Goal: Check status: Check status

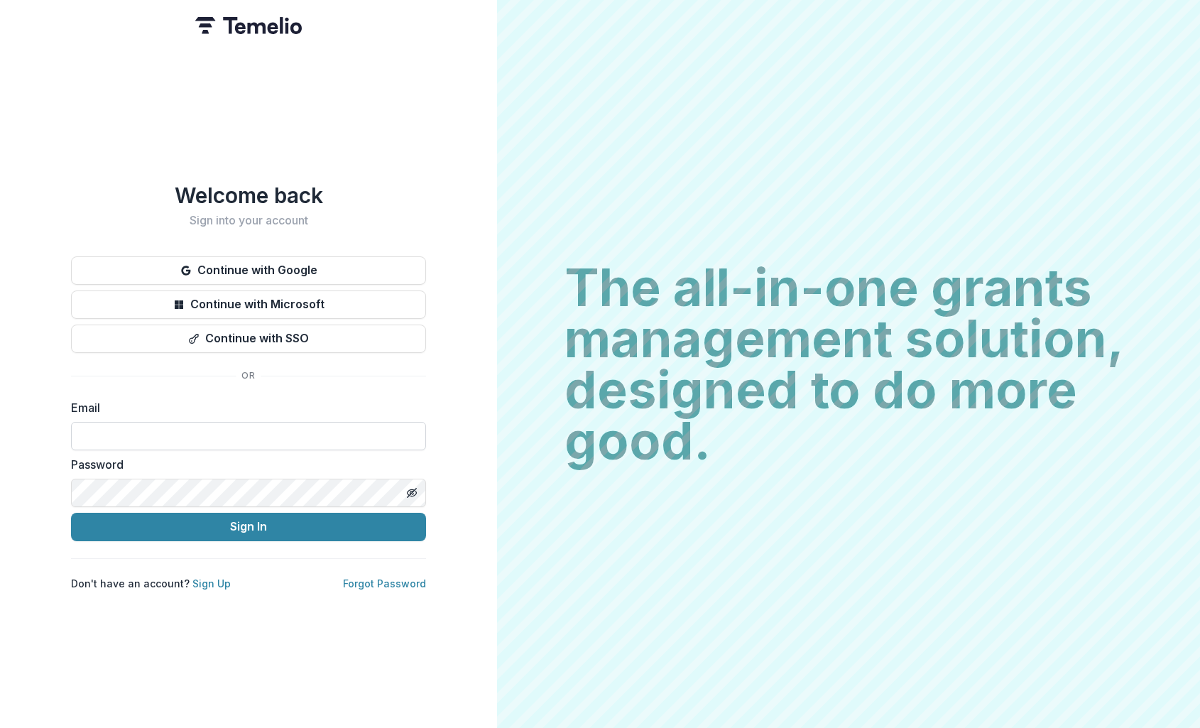
click at [230, 426] on input at bounding box center [248, 436] width 355 height 28
type input "**********"
click at [102, 519] on button "Sign In" at bounding box center [248, 527] width 355 height 28
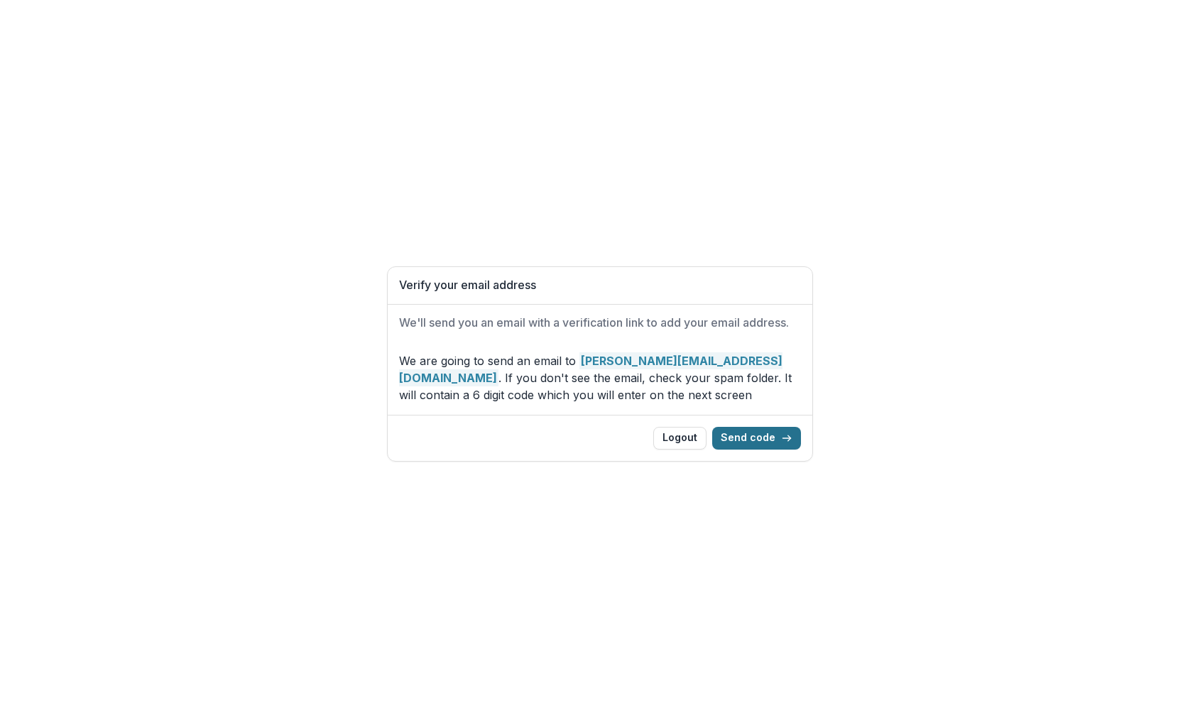
click at [753, 434] on button "Send code" at bounding box center [756, 438] width 89 height 23
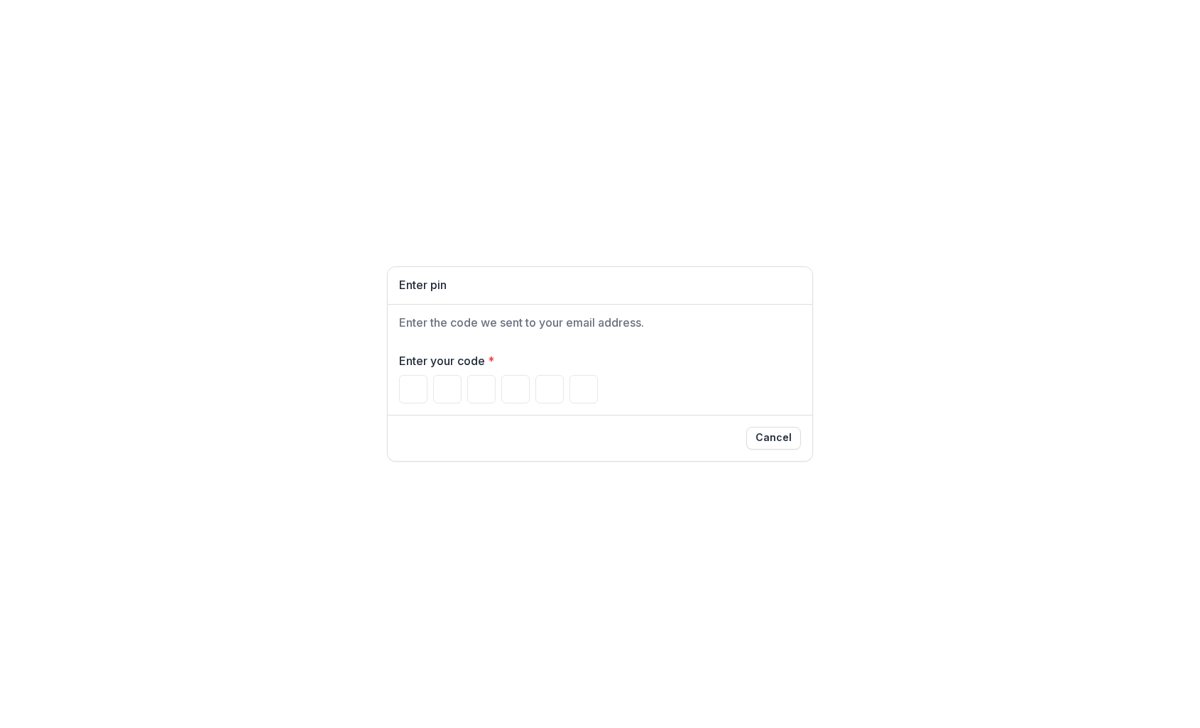
type input "*"
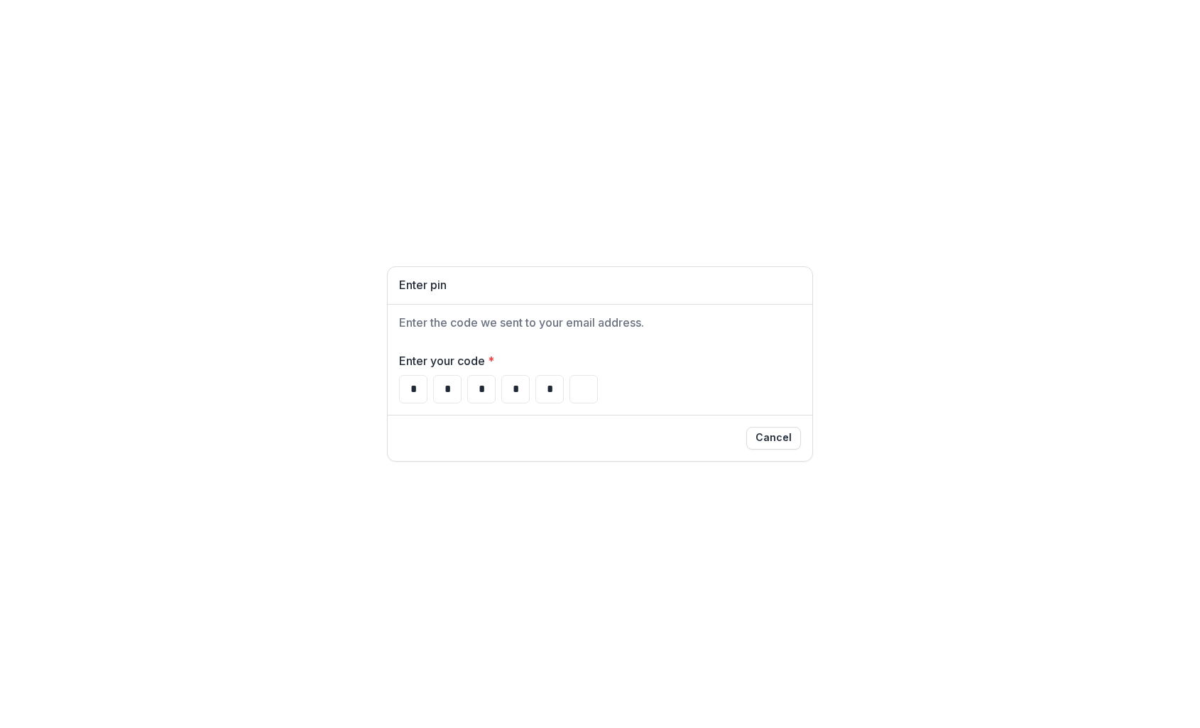
type input "*"
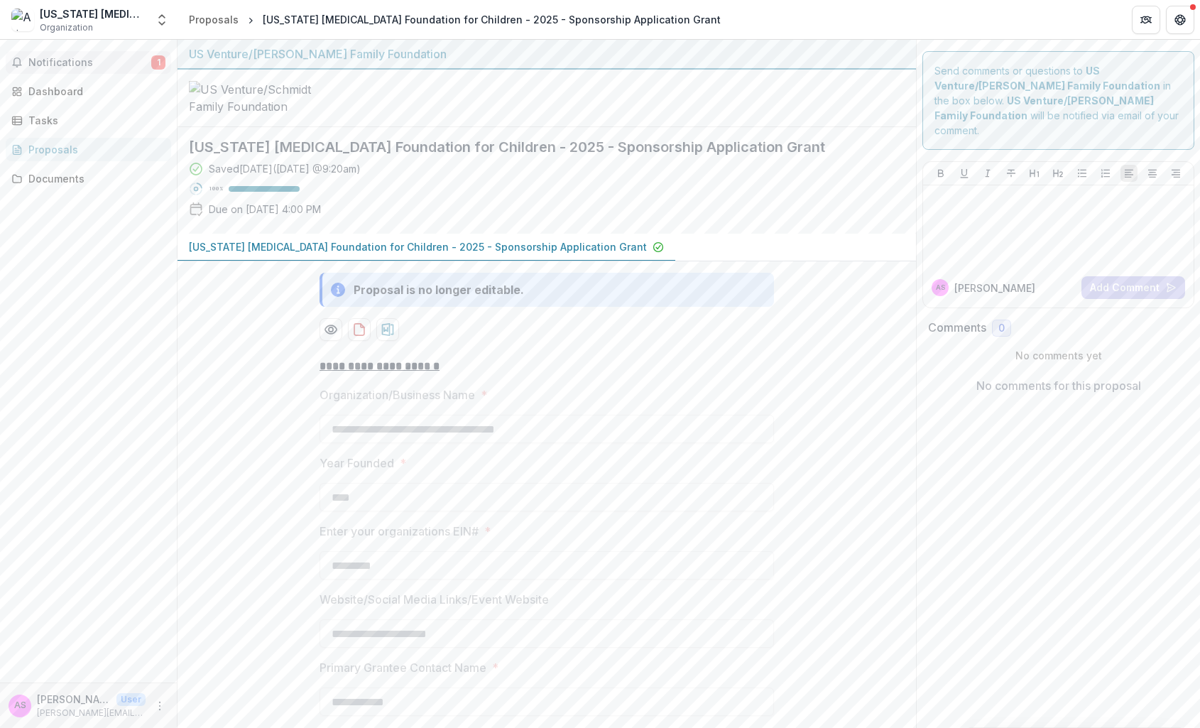
click at [77, 60] on span "Notifications" at bounding box center [89, 63] width 123 height 12
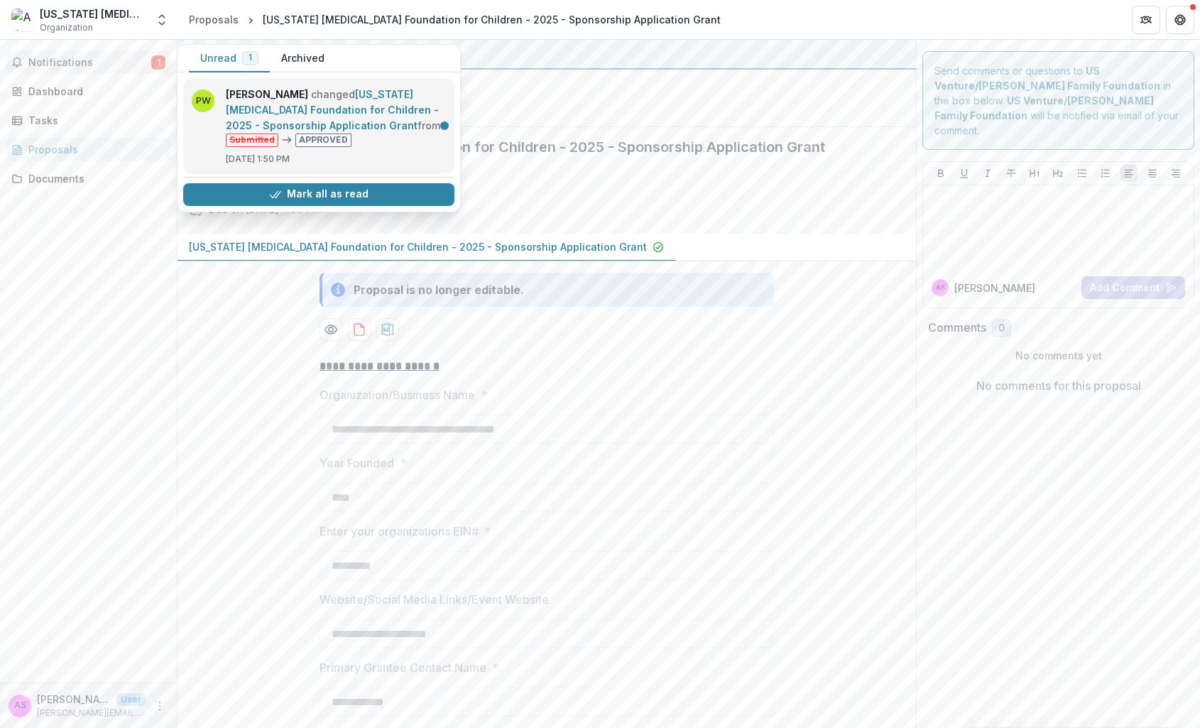
click at [303, 120] on link "Arizona Cancer Foundation for Children - 2025 - Sponsorship Application Grant" at bounding box center [332, 109] width 213 height 43
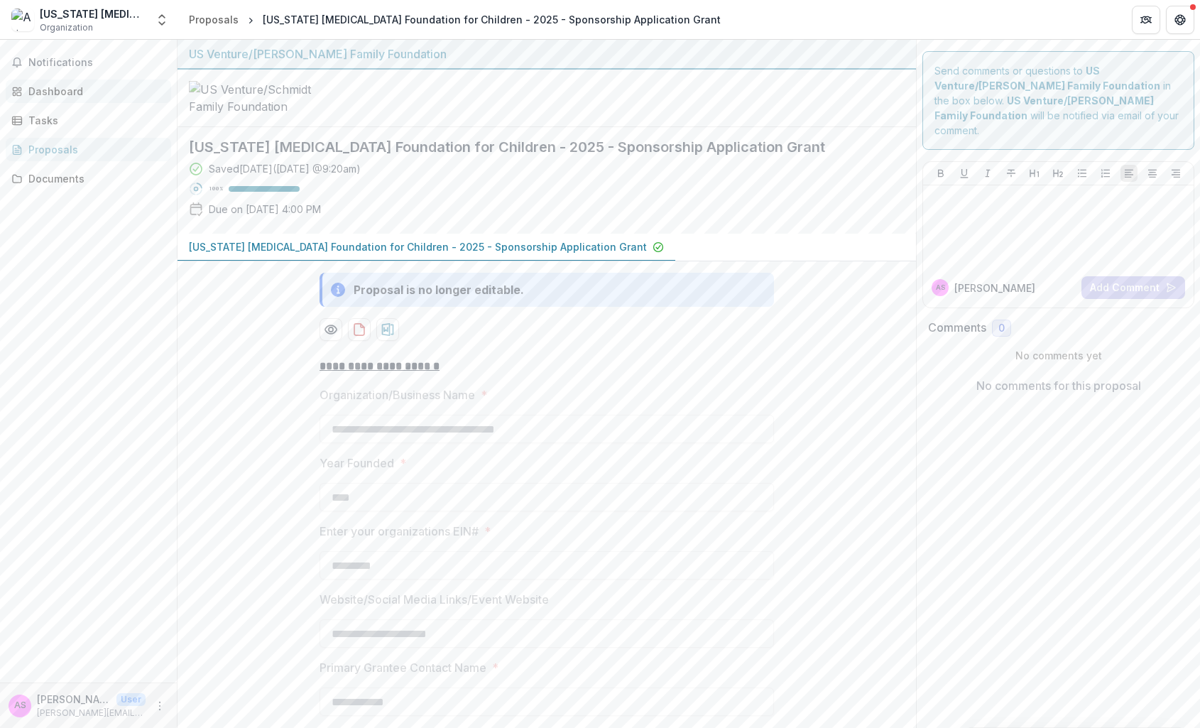
click at [65, 89] on div "Dashboard" at bounding box center [93, 91] width 131 height 15
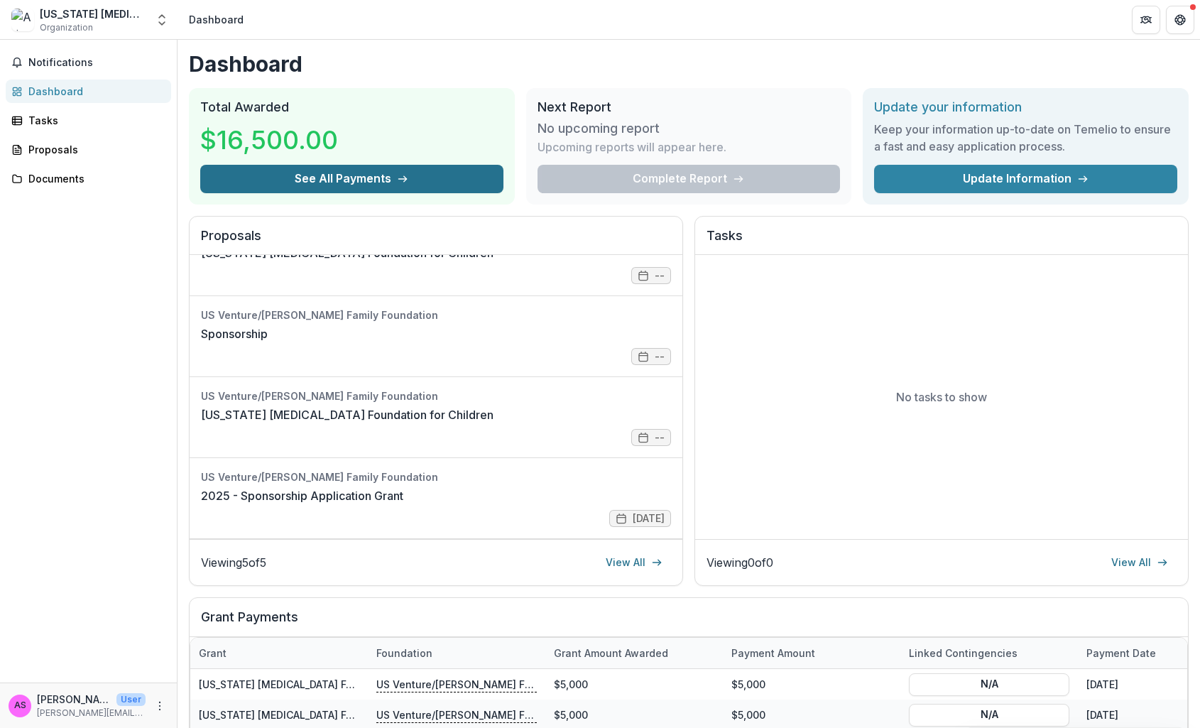
click at [358, 179] on button "See All Payments" at bounding box center [351, 179] width 303 height 28
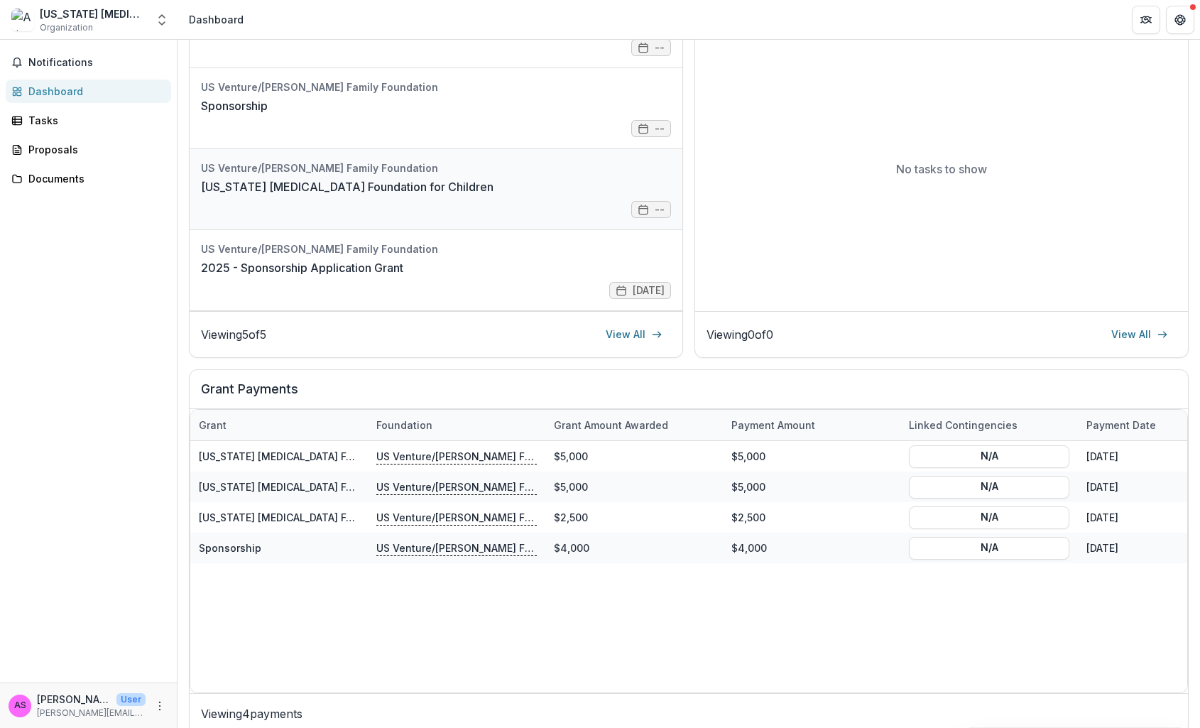
scroll to position [234, 0]
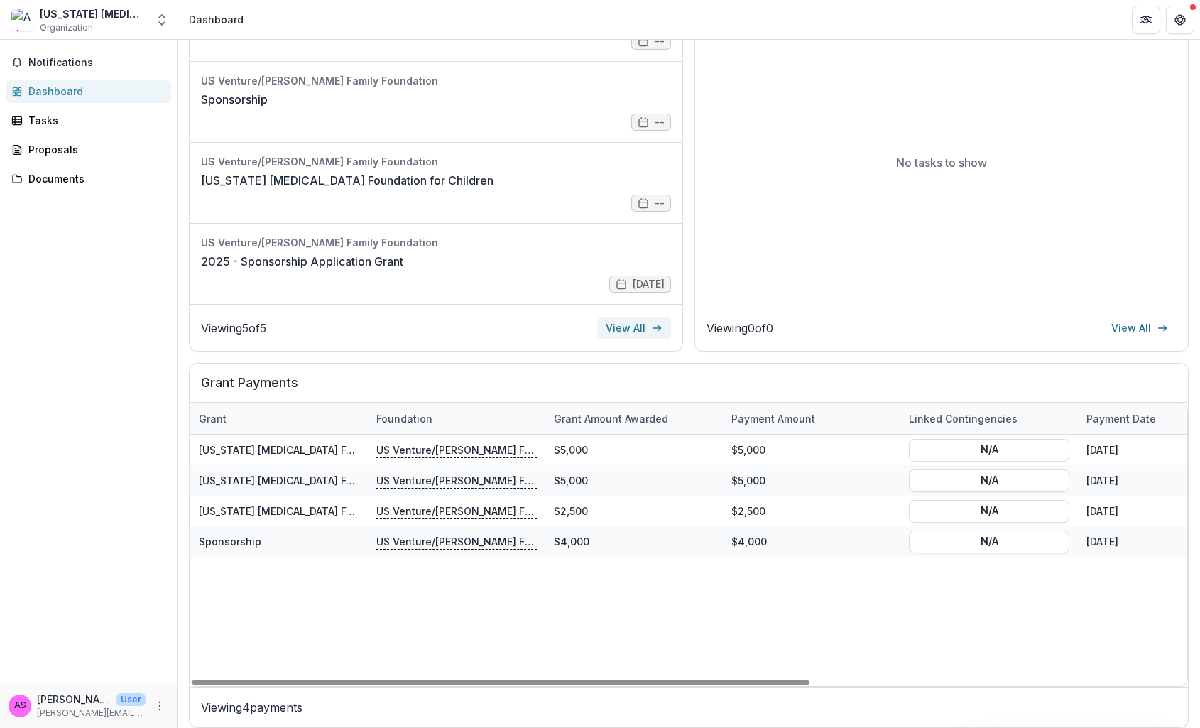
click at [622, 327] on link "View All" at bounding box center [634, 328] width 74 height 23
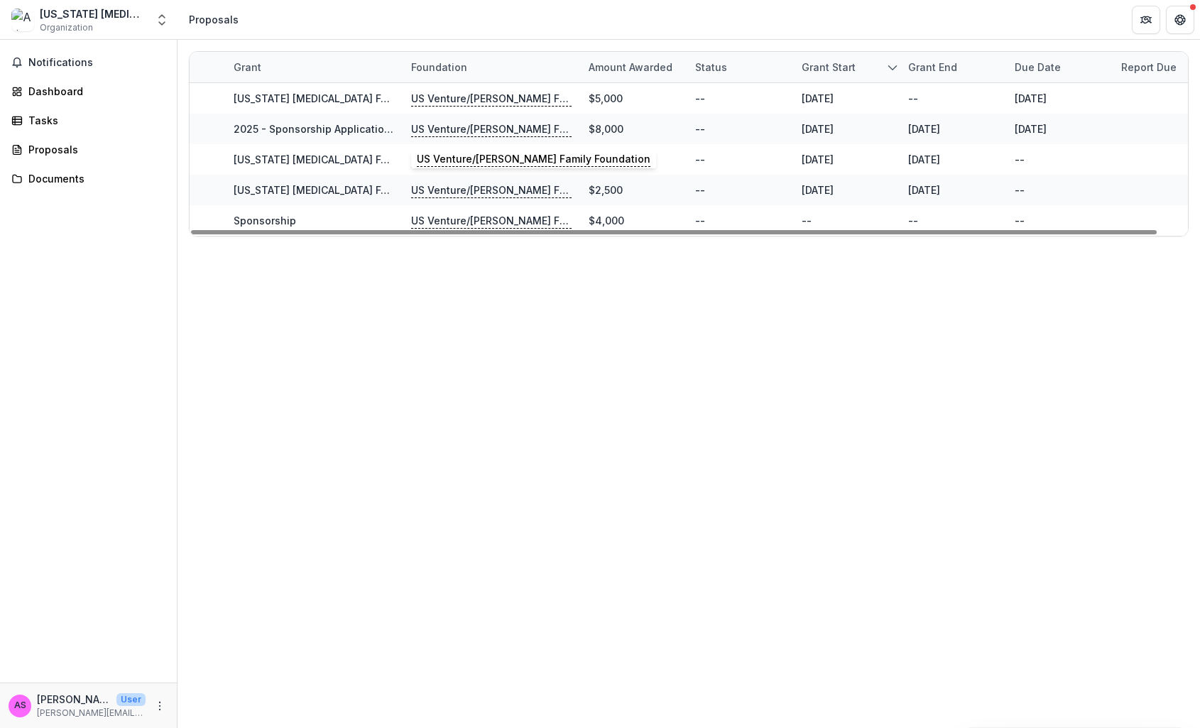
click at [503, 131] on p "US Venture/Schmidt Family Foundation" at bounding box center [491, 129] width 160 height 16
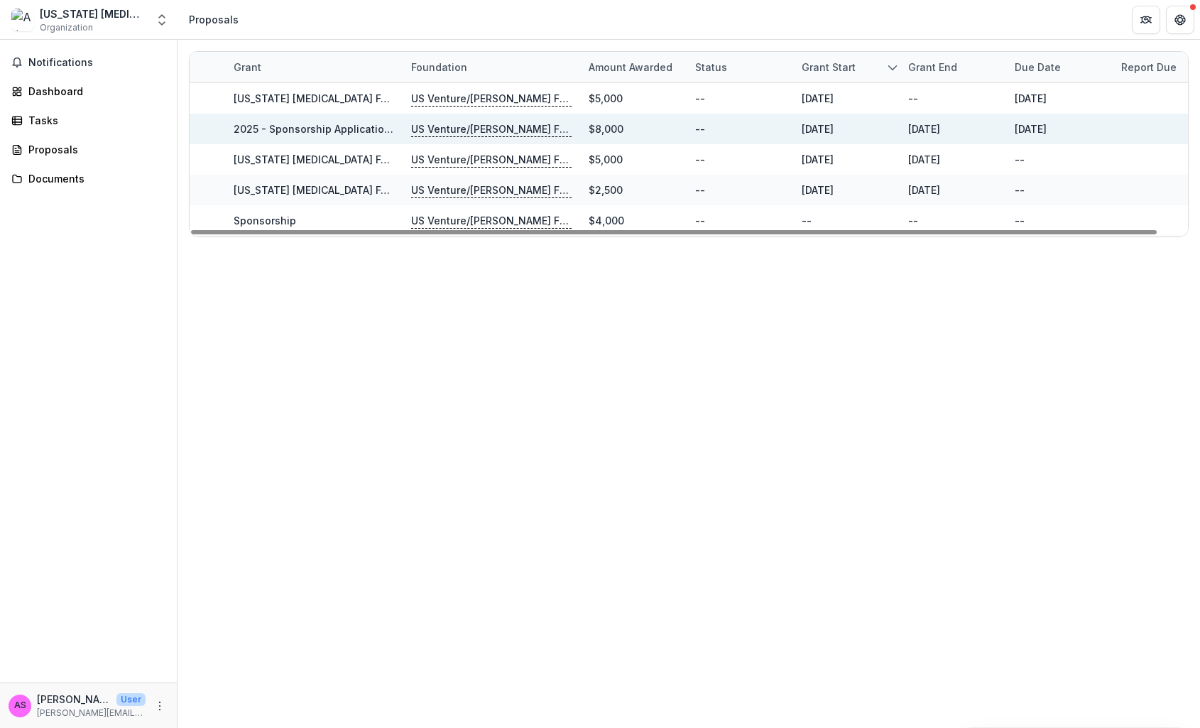
click at [455, 129] on p "US Venture/Schmidt Family Foundation" at bounding box center [491, 129] width 160 height 16
click at [309, 128] on link "2025 - Sponsorship Application Grant" at bounding box center [327, 129] width 187 height 12
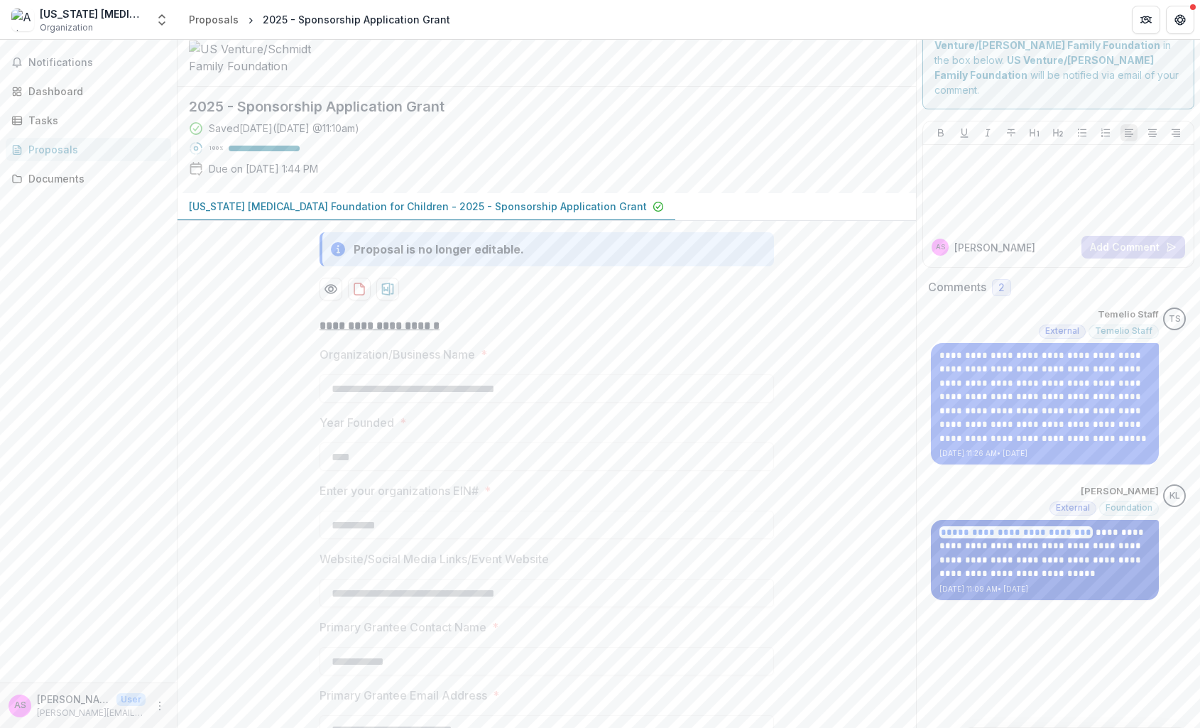
scroll to position [16, 0]
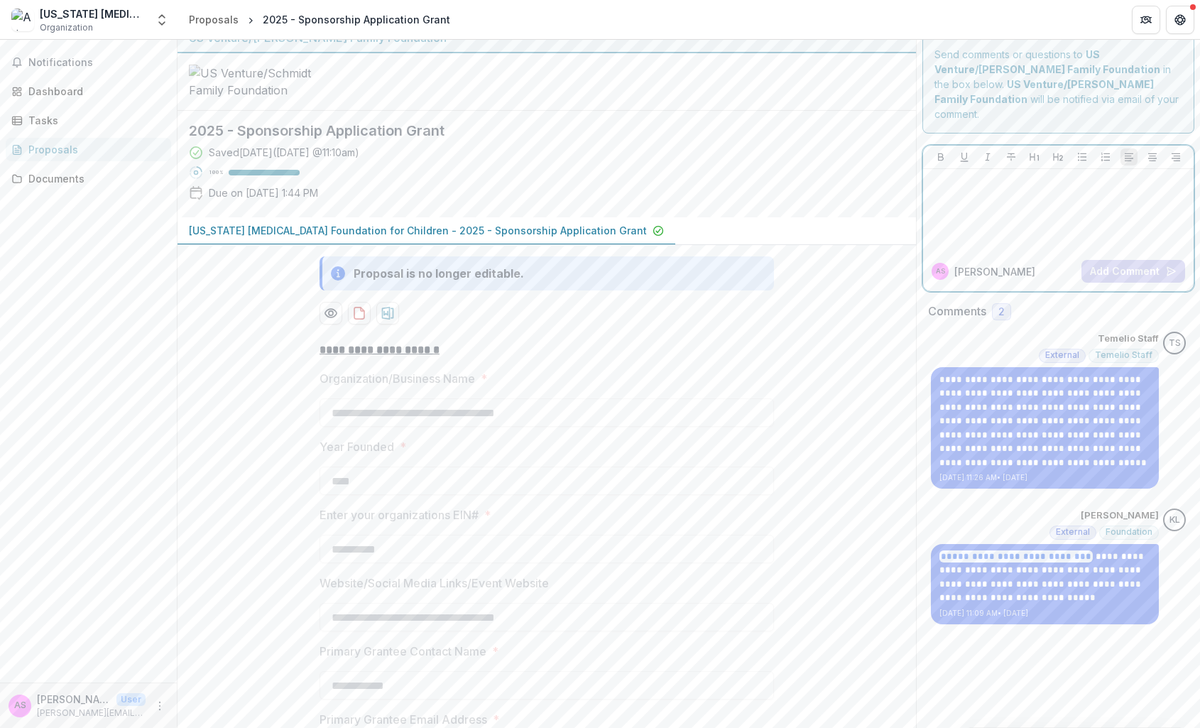
click at [949, 178] on div at bounding box center [1057, 210] width 259 height 71
click at [28, 93] on div "Dashboard" at bounding box center [93, 91] width 131 height 15
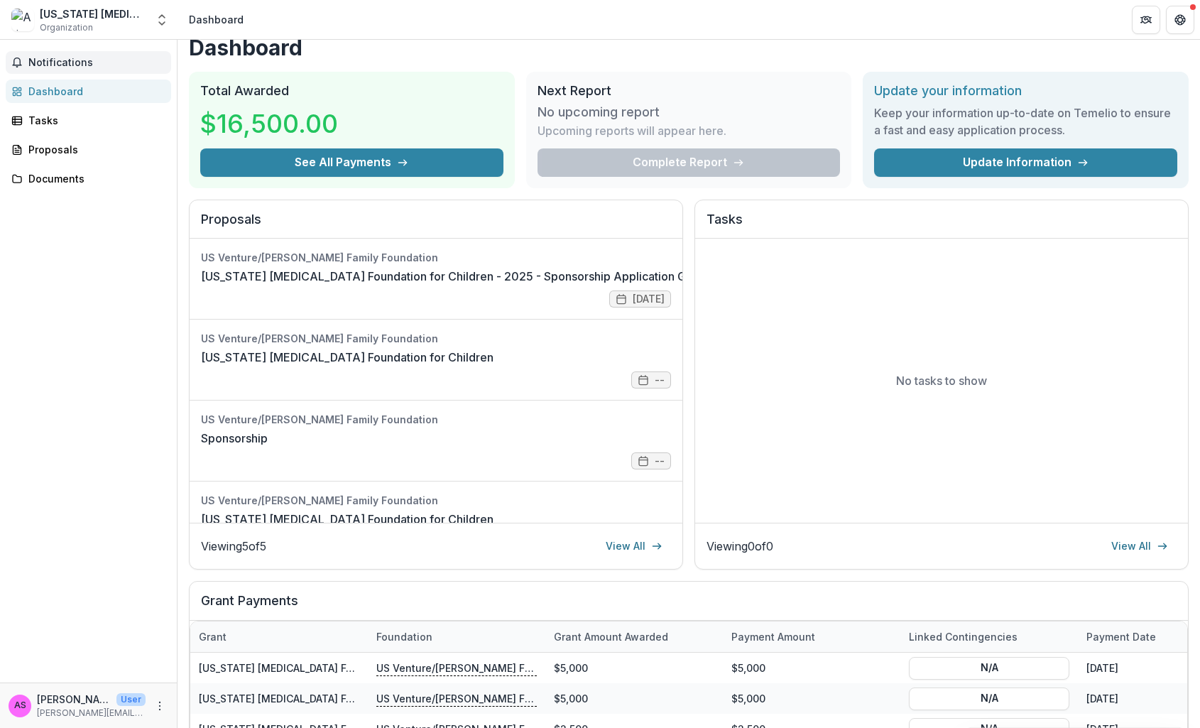
click at [70, 62] on span "Notifications" at bounding box center [96, 63] width 137 height 12
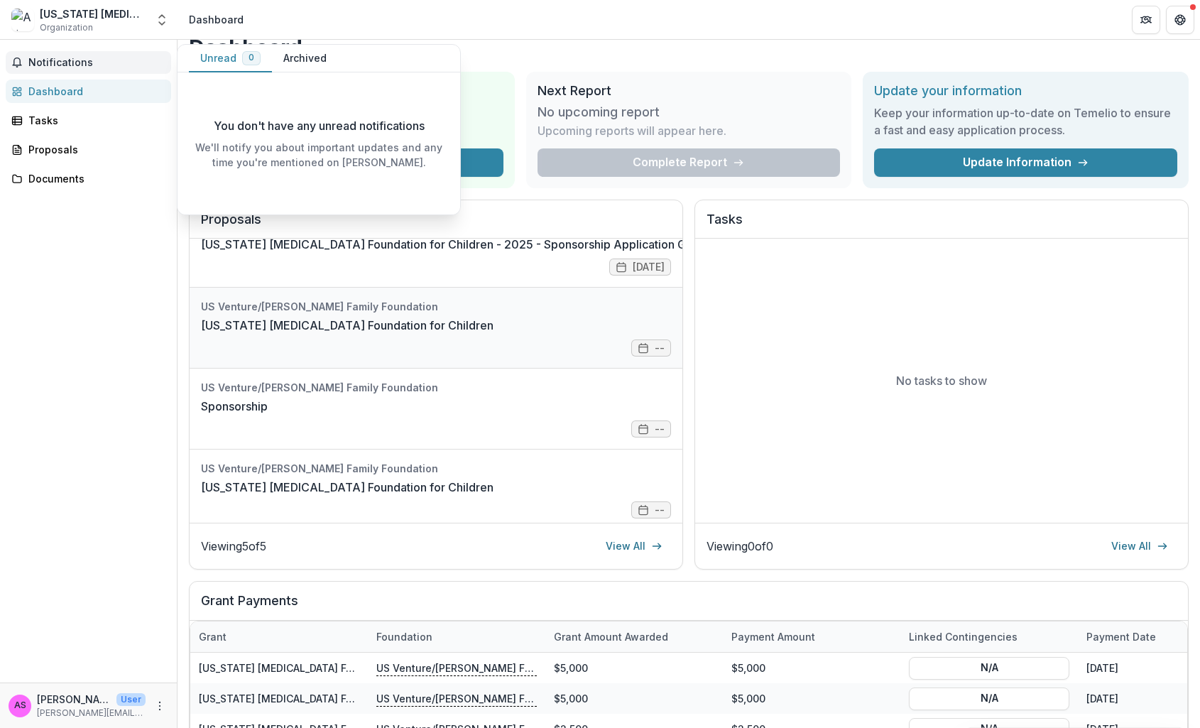
scroll to position [48, 0]
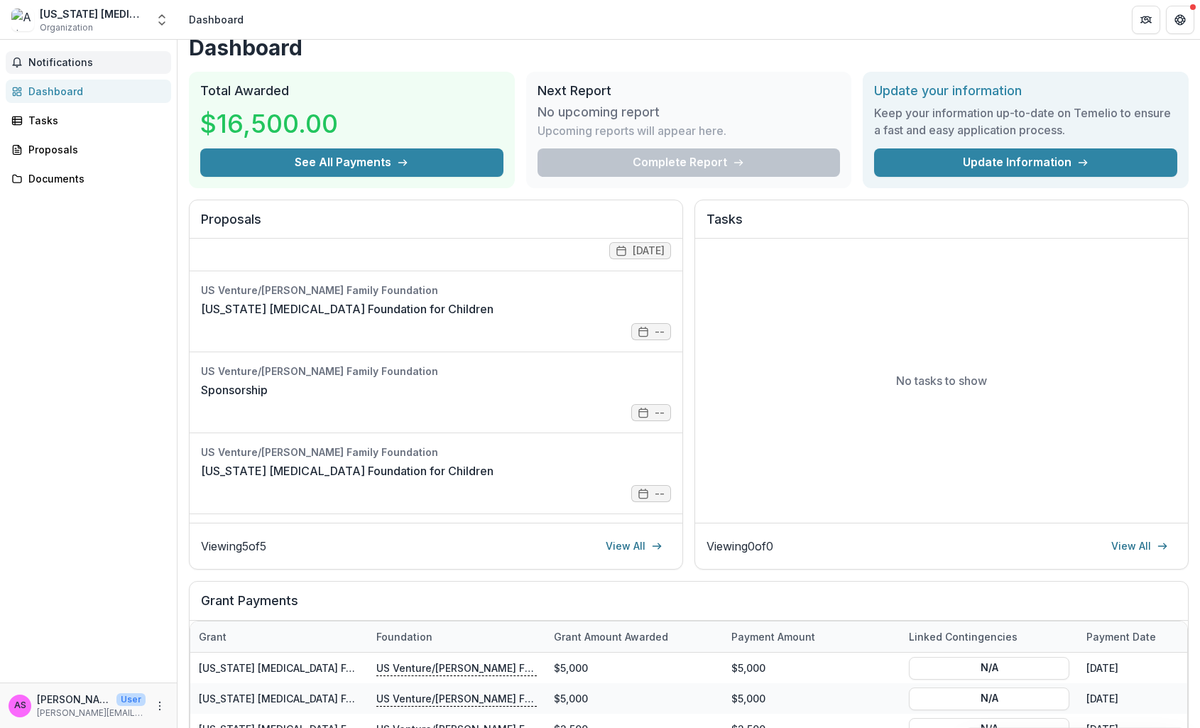
click at [61, 91] on div "Dashboard" at bounding box center [93, 91] width 131 height 15
click at [335, 160] on button "See All Payments" at bounding box center [351, 162] width 303 height 28
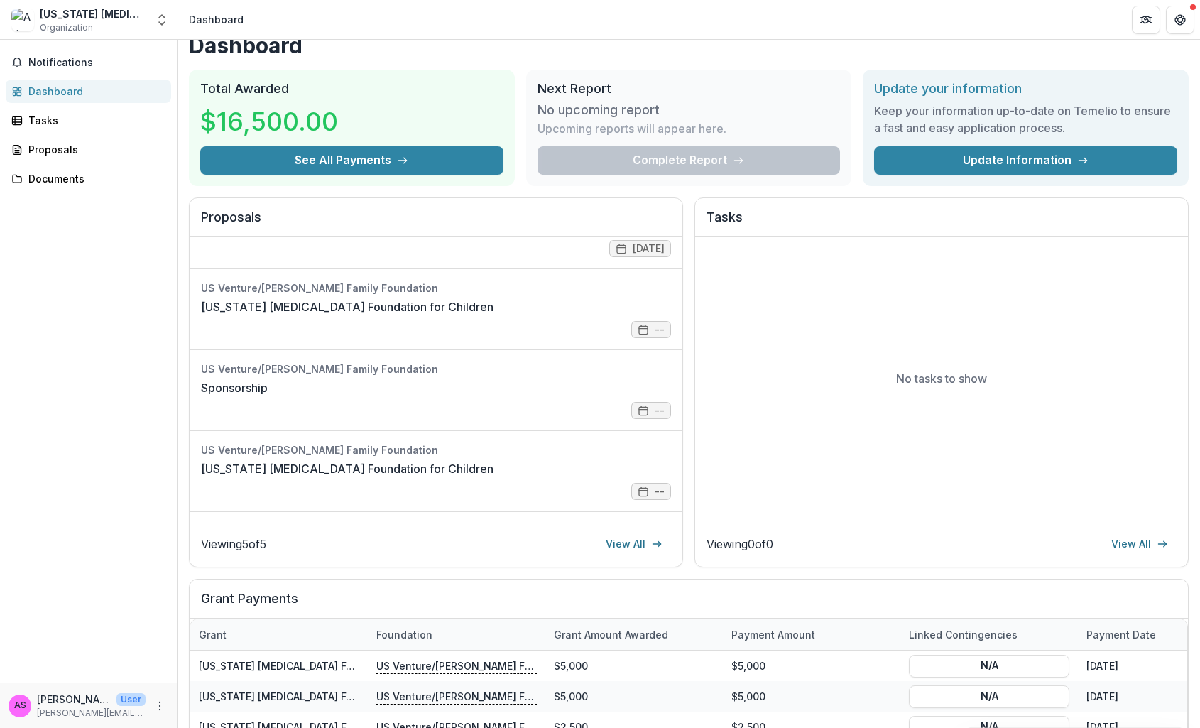
scroll to position [21, 0]
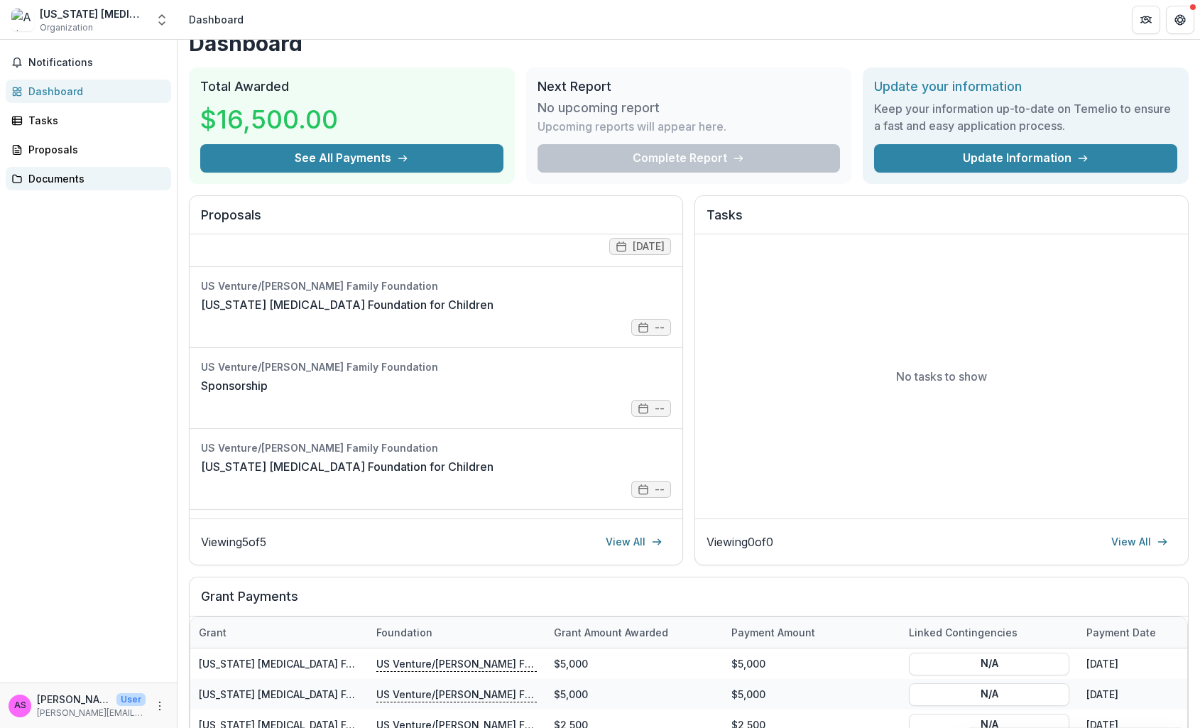
click at [50, 180] on div "Documents" at bounding box center [93, 178] width 131 height 15
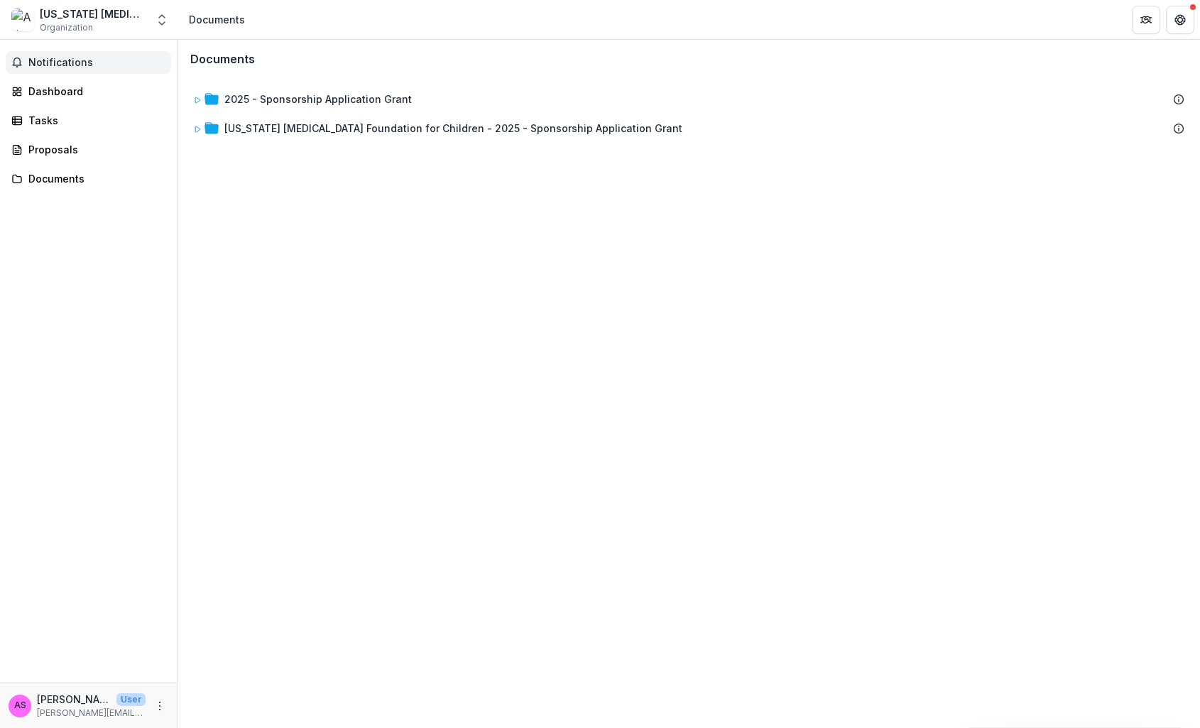
click at [62, 57] on span "Notifications" at bounding box center [96, 63] width 137 height 12
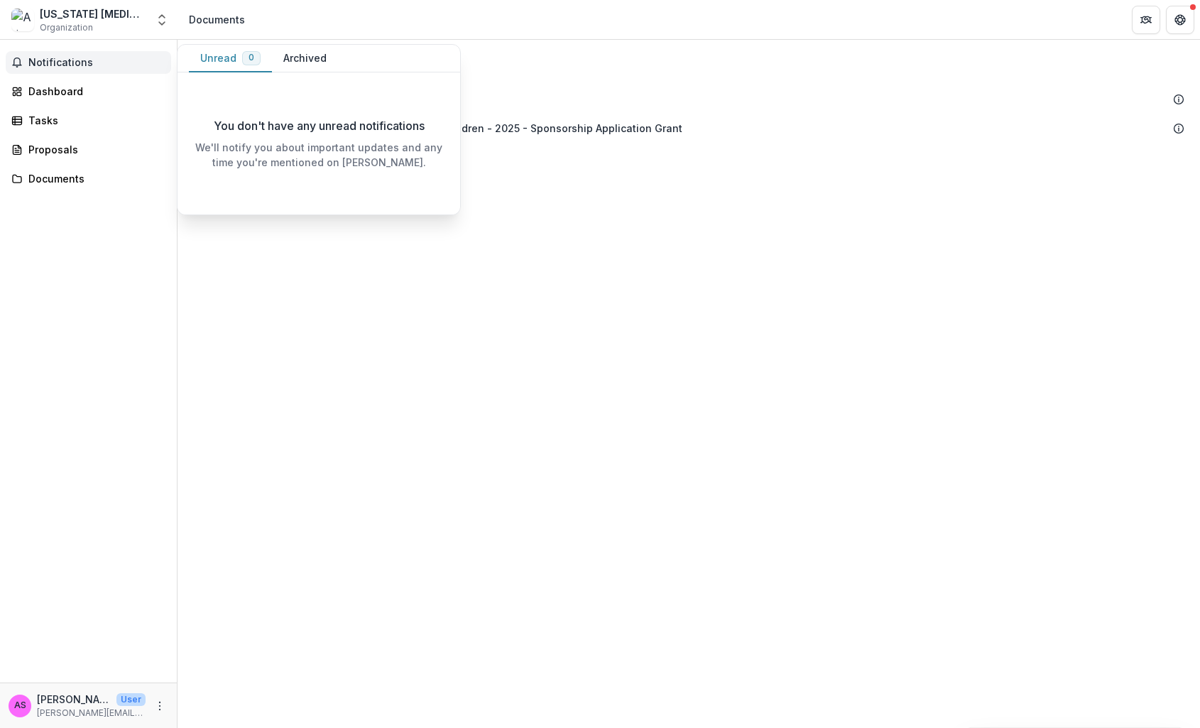
drag, startPoint x: 62, startPoint y: 57, endPoint x: 84, endPoint y: 57, distance: 22.0
click at [62, 57] on span "Notifications" at bounding box center [96, 63] width 137 height 12
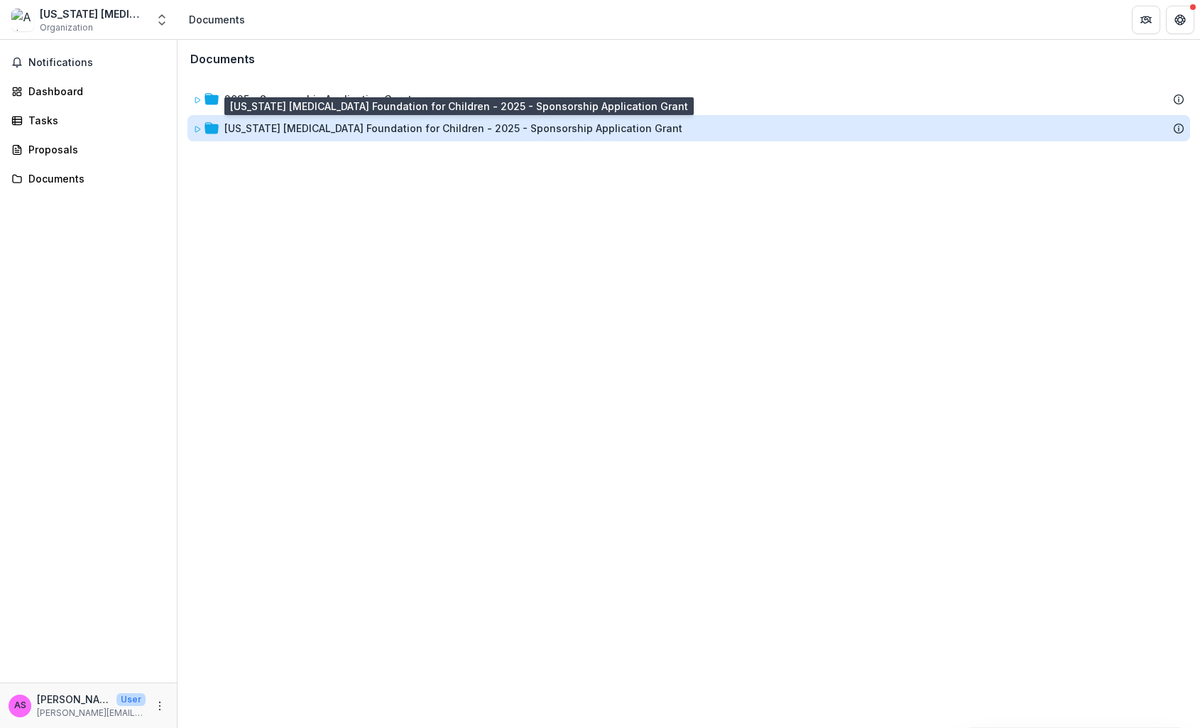
click at [258, 126] on div "Arizona Cancer Foundation for Children - 2025 - Sponsorship Application Grant" at bounding box center [453, 128] width 458 height 15
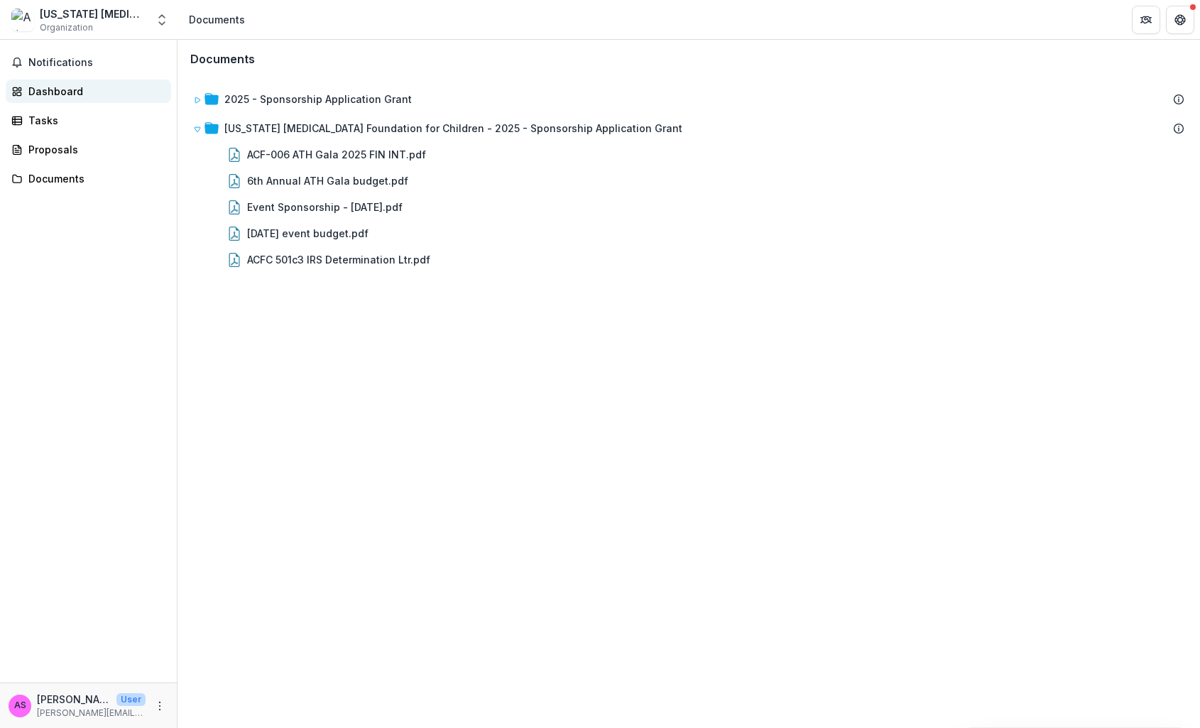
click at [64, 86] on div "Dashboard" at bounding box center [93, 91] width 131 height 15
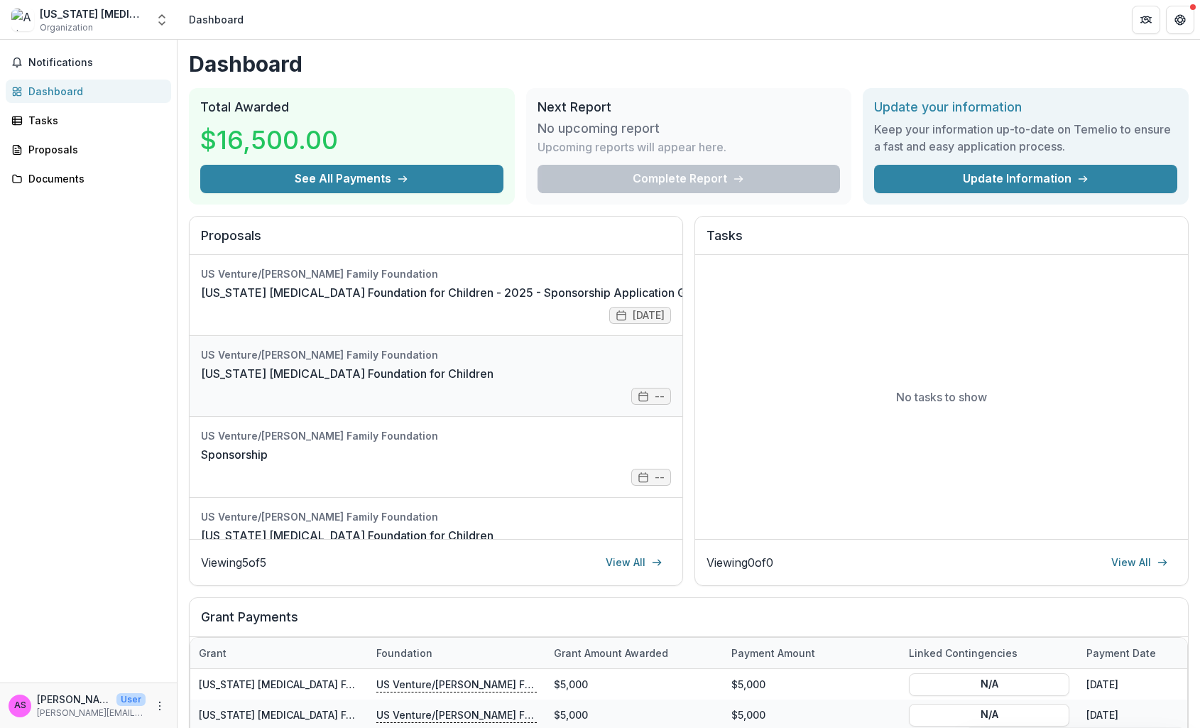
click at [373, 366] on link "Arizona Cancer Foundation for Children" at bounding box center [347, 373] width 292 height 17
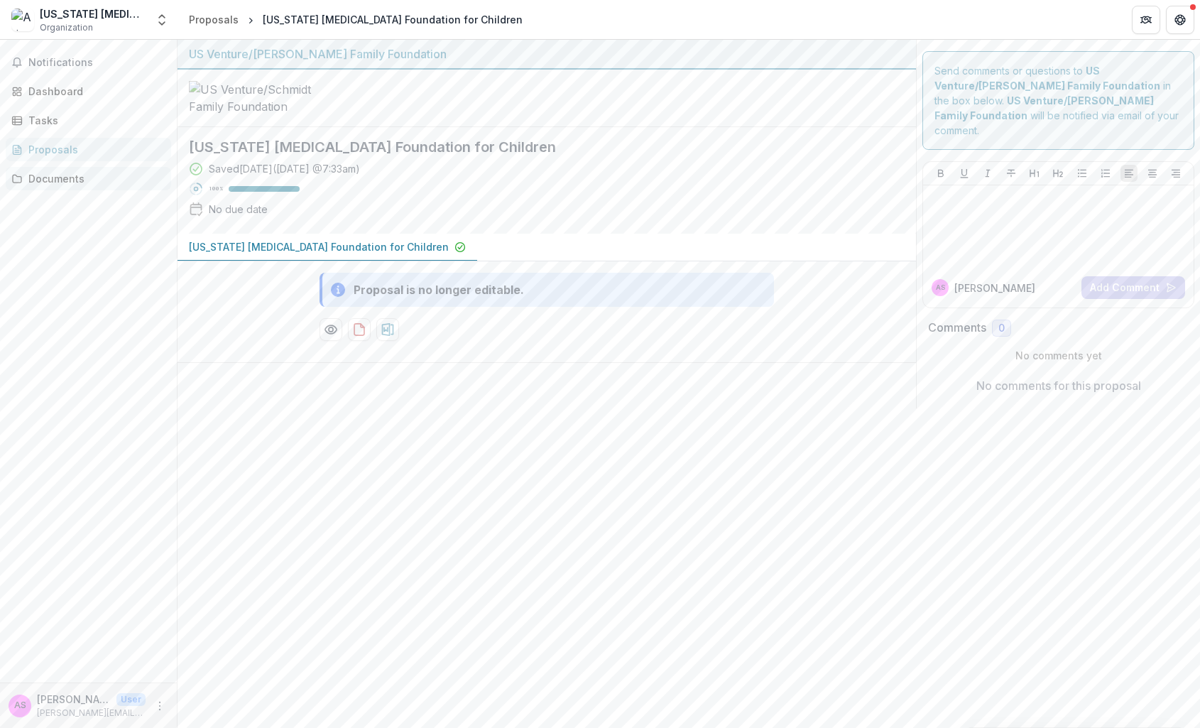
click at [45, 174] on div "Documents" at bounding box center [93, 178] width 131 height 15
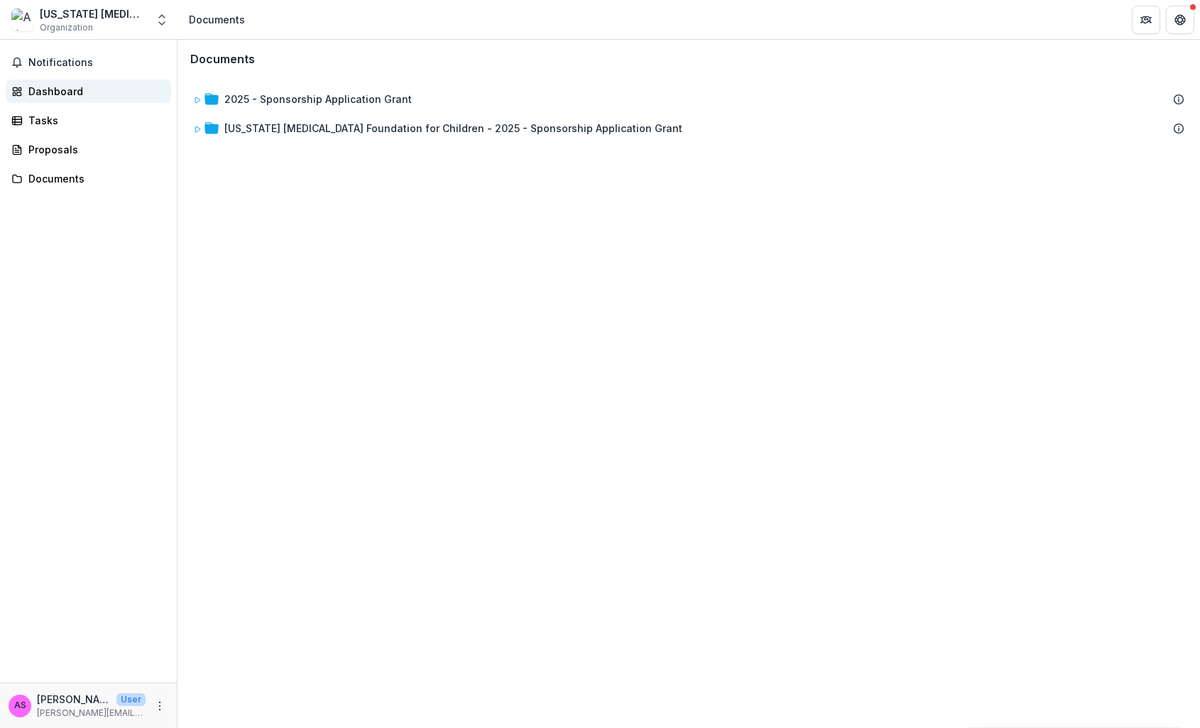
click at [75, 84] on div "Dashboard" at bounding box center [93, 91] width 131 height 15
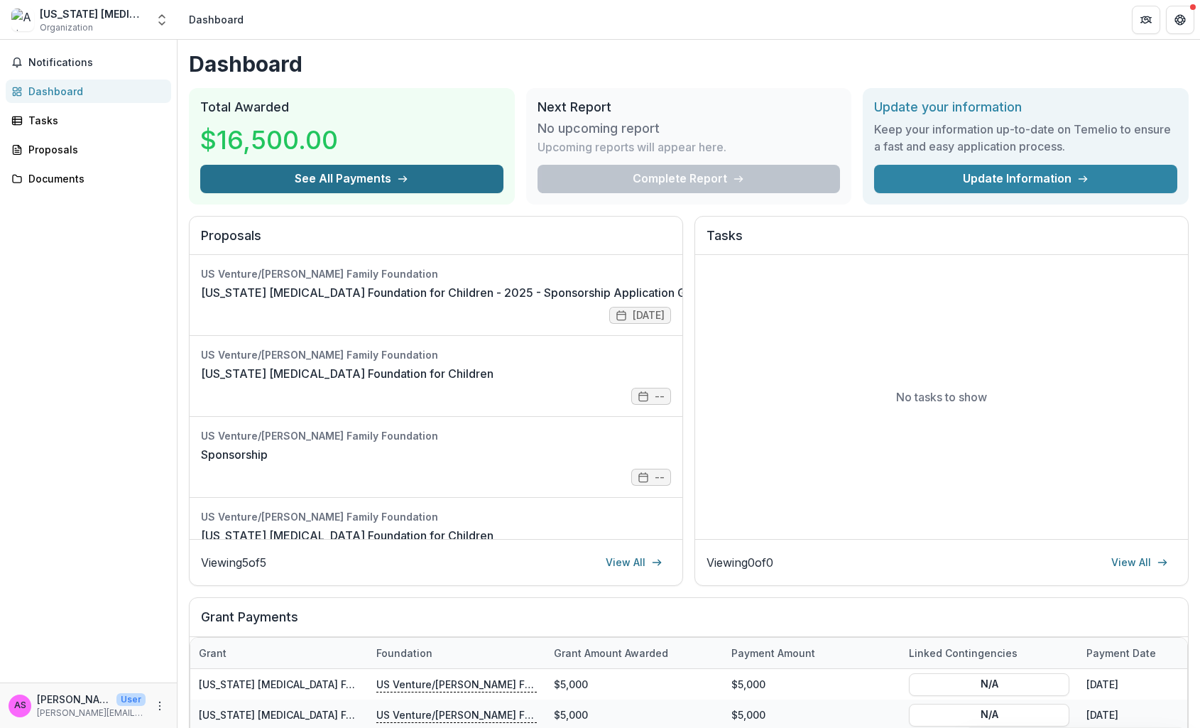
click at [384, 176] on button "See All Payments" at bounding box center [351, 179] width 303 height 28
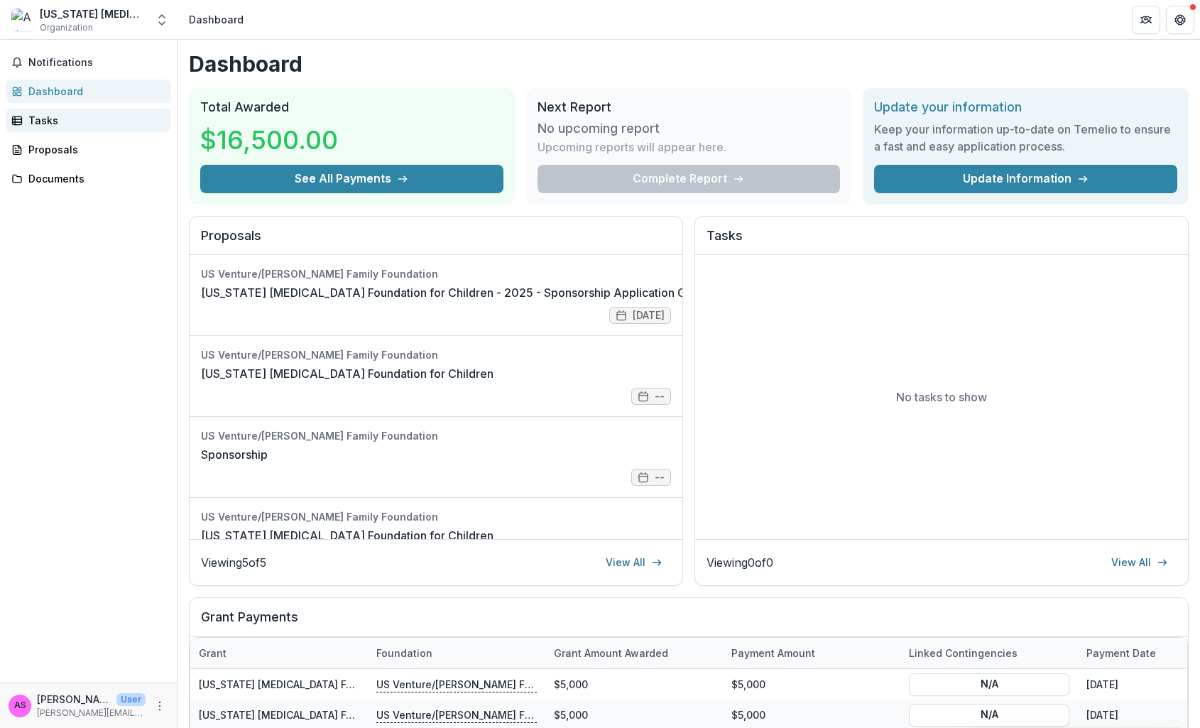
click at [35, 121] on div "Tasks" at bounding box center [93, 120] width 131 height 15
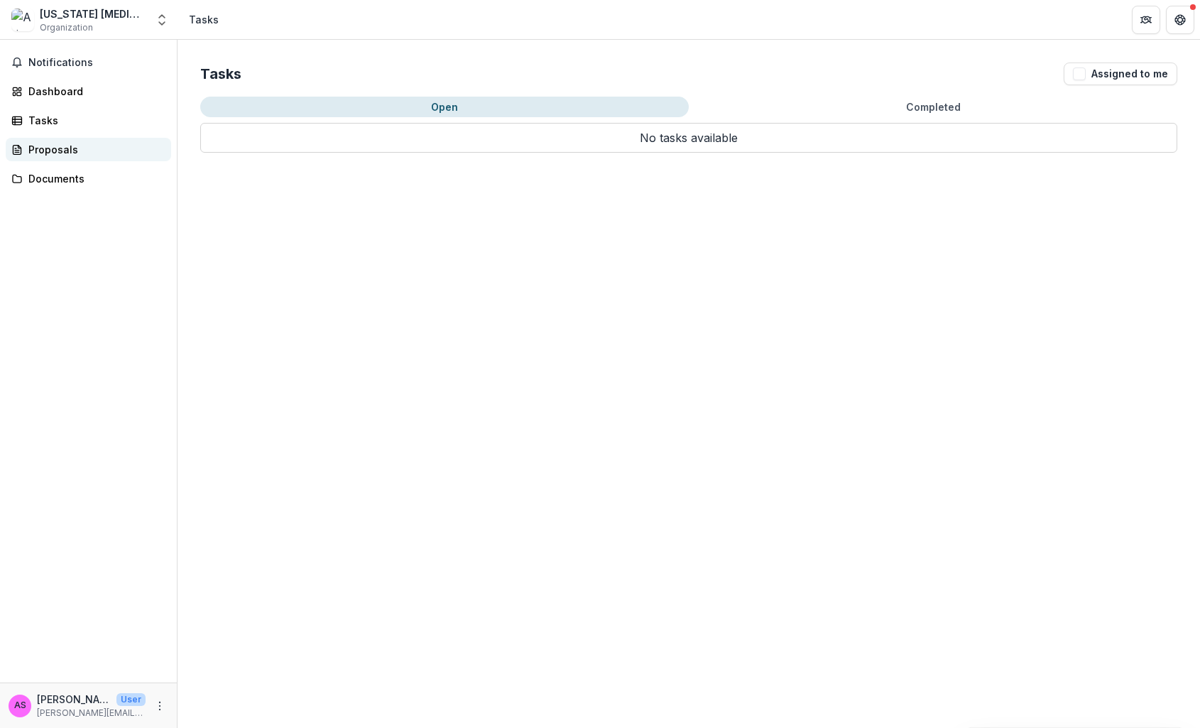
click at [38, 151] on div "Proposals" at bounding box center [93, 149] width 131 height 15
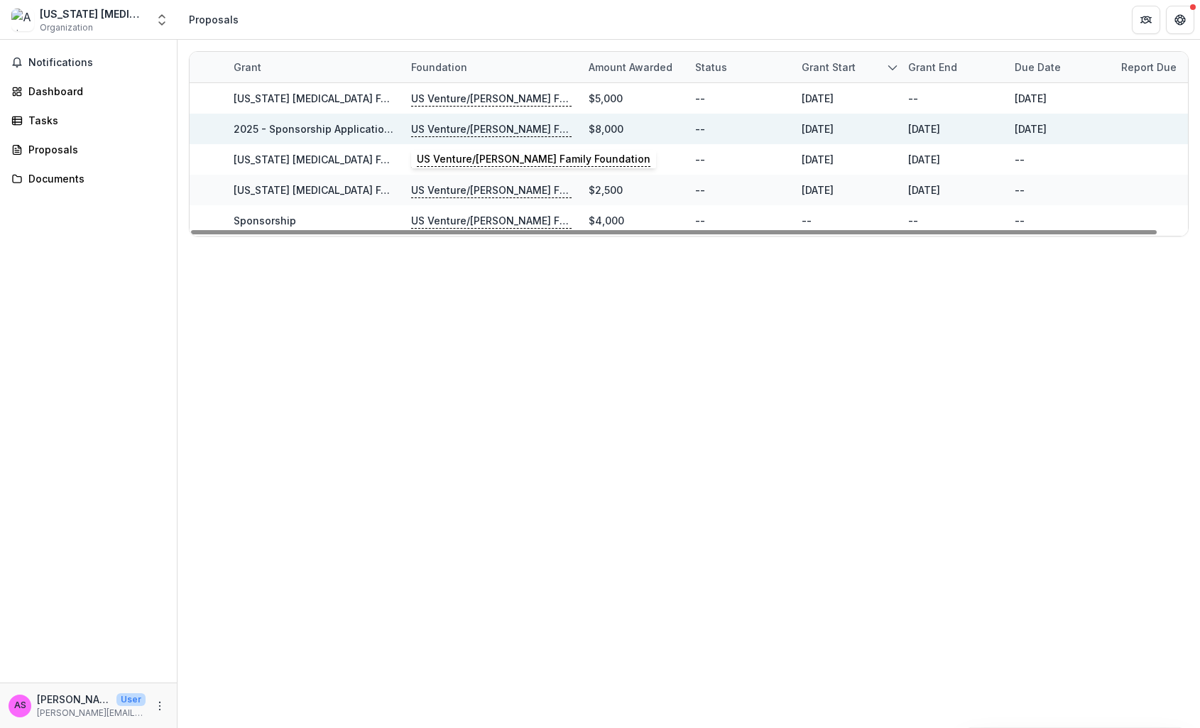
click at [490, 128] on p "US Venture/Schmidt Family Foundation" at bounding box center [491, 129] width 160 height 16
click at [336, 132] on link "2025 - Sponsorship Application Grant" at bounding box center [327, 129] width 187 height 12
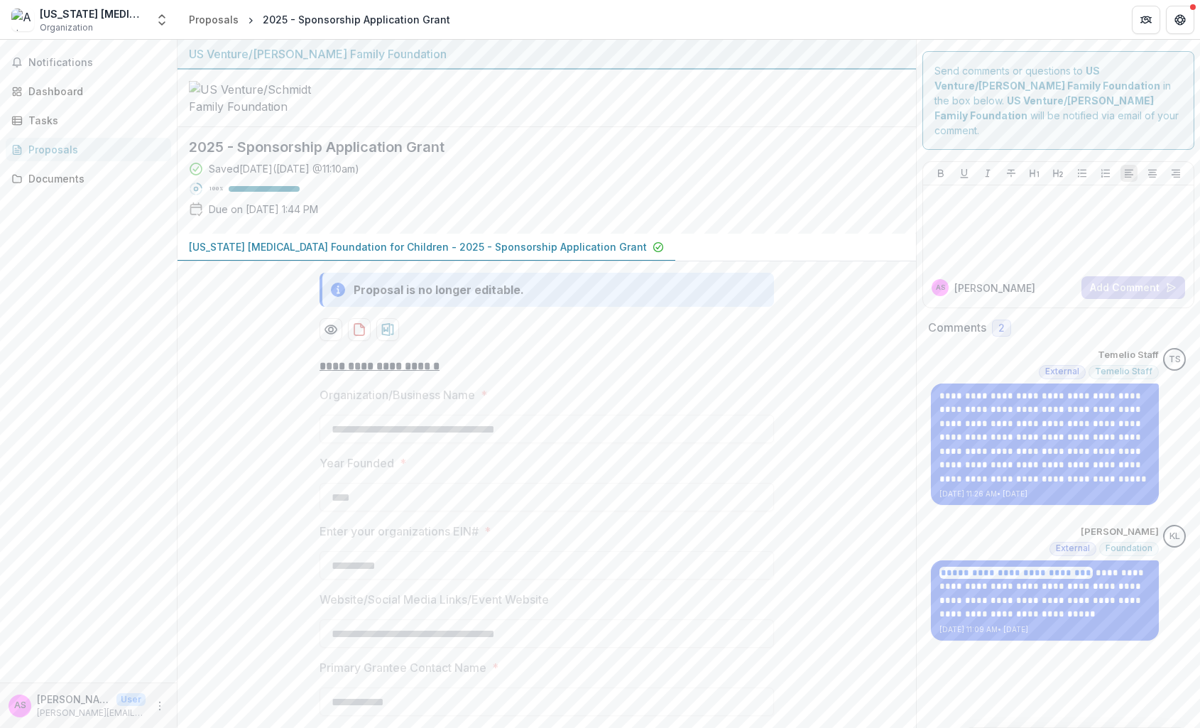
click at [928, 321] on h2 "Comments" at bounding box center [957, 327] width 58 height 13
click at [76, 92] on div "Dashboard" at bounding box center [93, 91] width 131 height 15
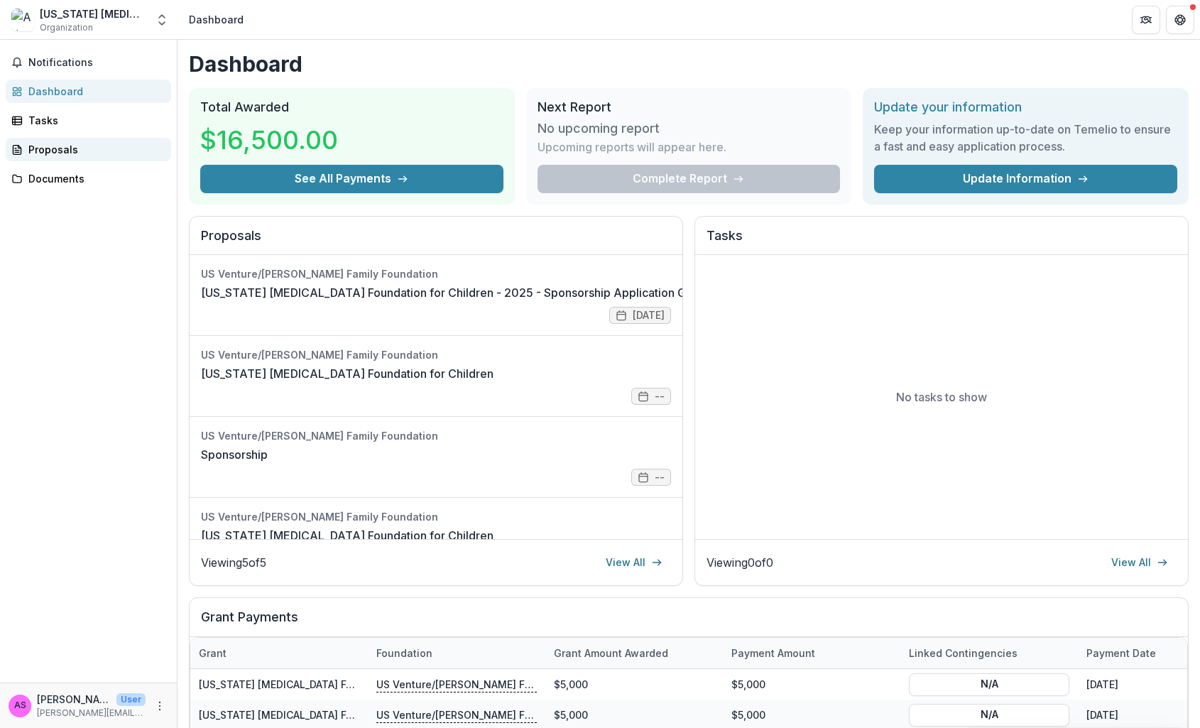
click at [73, 153] on div "Proposals" at bounding box center [93, 149] width 131 height 15
